Goal: Navigation & Orientation: Go to known website

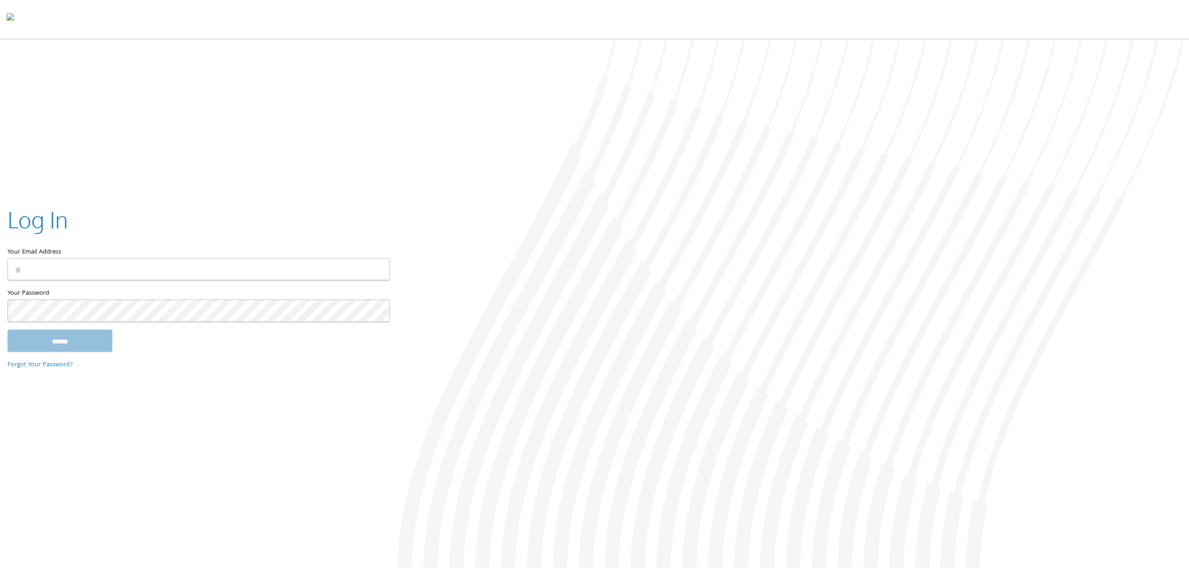
type input "**********"
click at [45, 331] on input "******" at bounding box center [59, 340] width 105 height 22
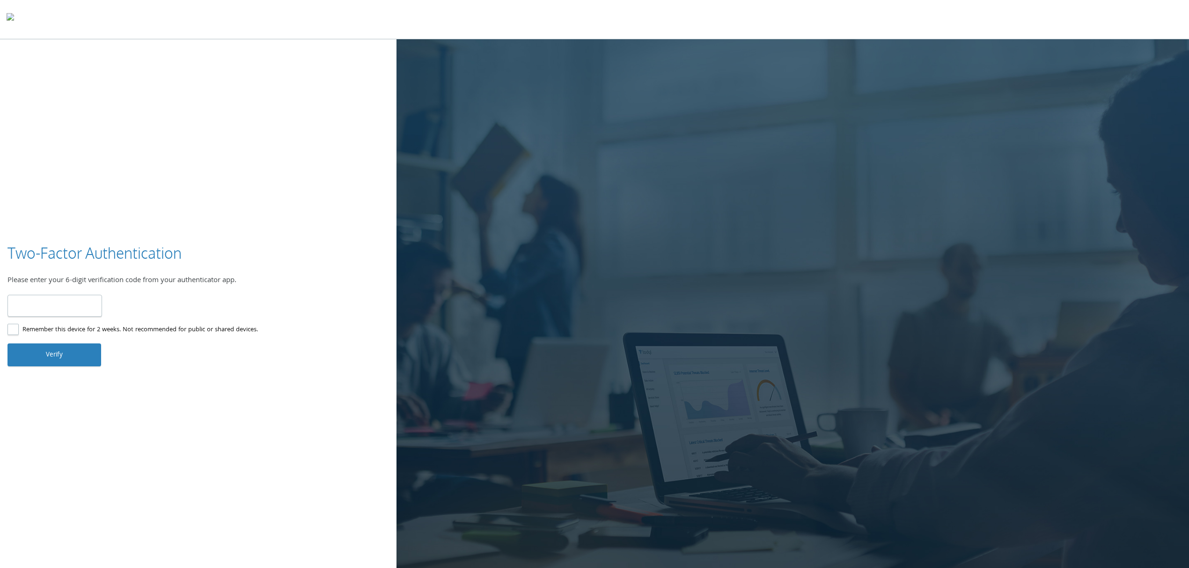
click at [51, 304] on input "number" at bounding box center [54, 306] width 95 height 22
type input "******"
